Goal: Check status: Check status

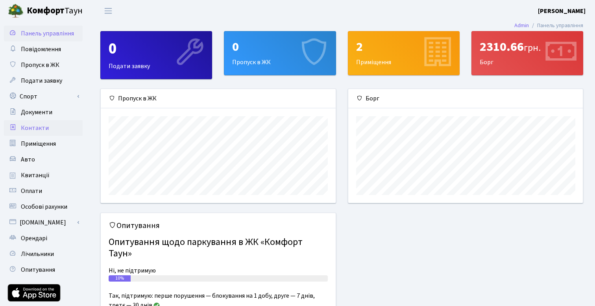
scroll to position [114, 235]
click at [61, 181] on link "Квитанції" at bounding box center [43, 175] width 79 height 16
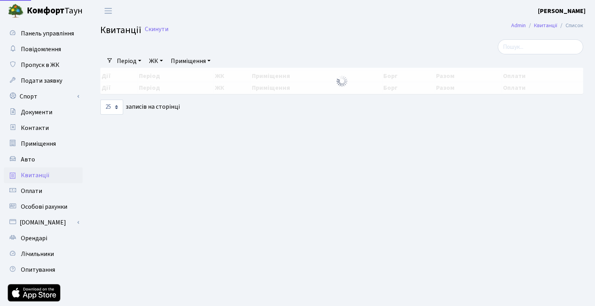
select select "25"
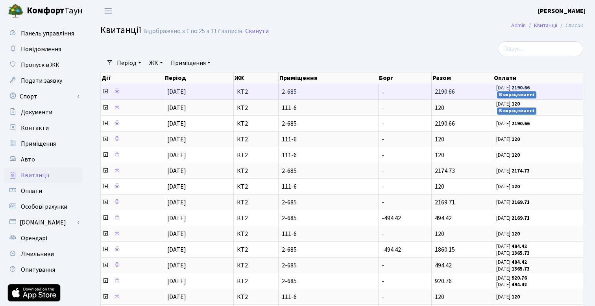
click at [105, 91] on icon at bounding box center [105, 91] width 6 height 6
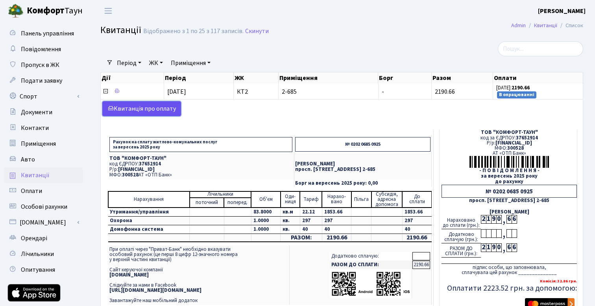
click at [159, 110] on link "Kвитанція про оплату" at bounding box center [141, 108] width 79 height 15
